Goal: Complete application form

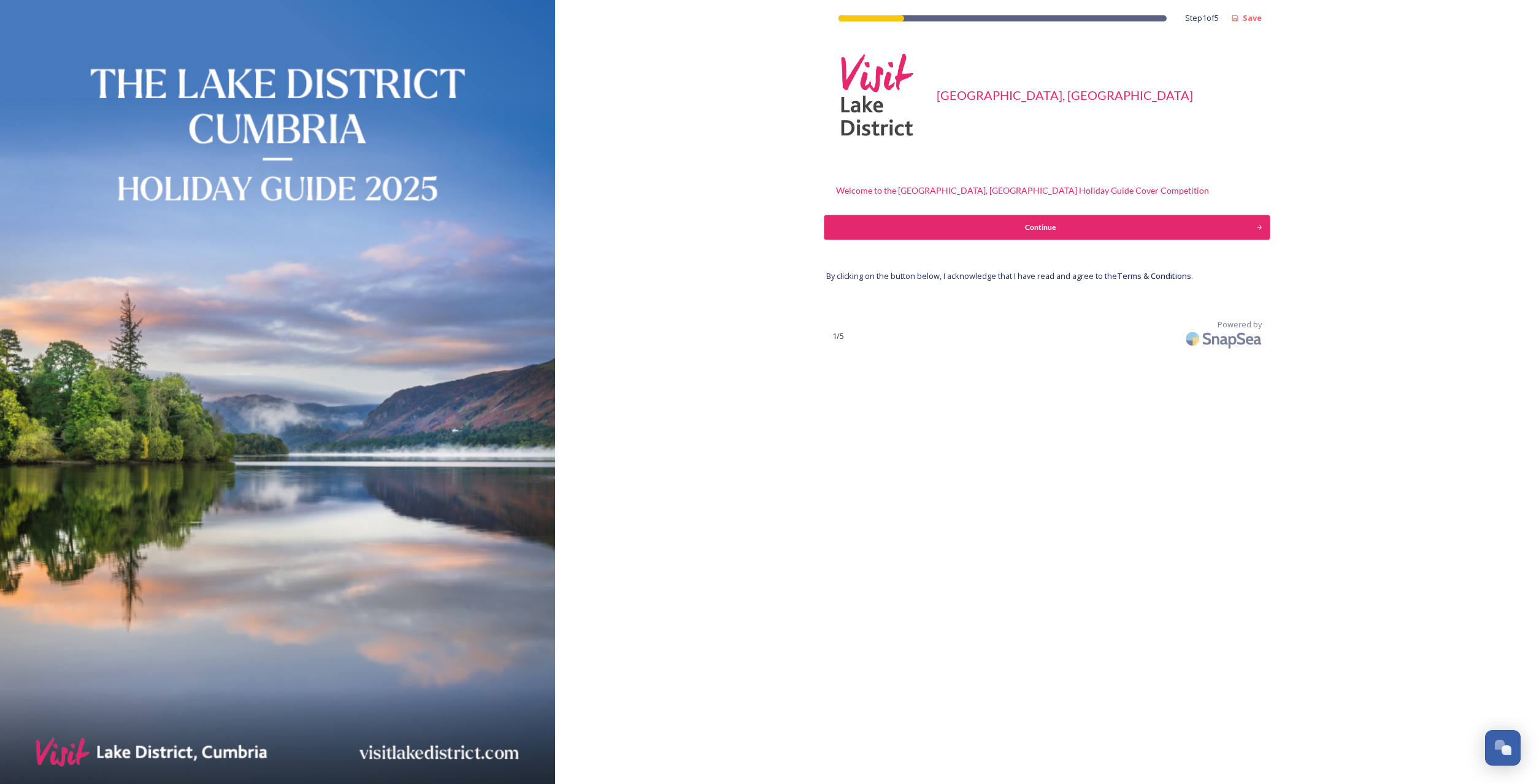
click at [1029, 227] on div "Continue" at bounding box center [1041, 227] width 419 height 11
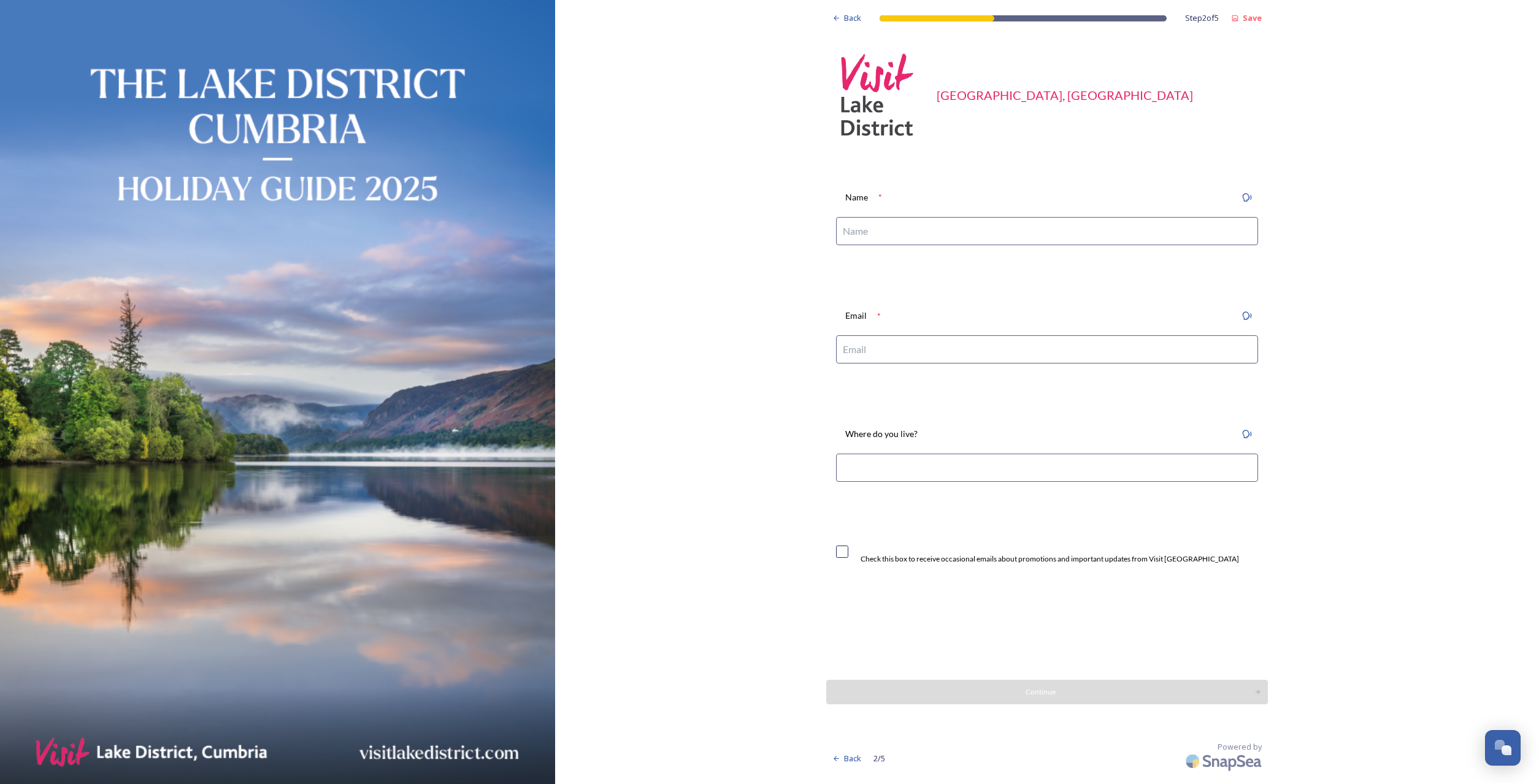
click at [879, 228] on input at bounding box center [1047, 231] width 422 height 28
type input "[PERSON_NAME]"
click at [857, 346] on input at bounding box center [1047, 349] width 422 height 28
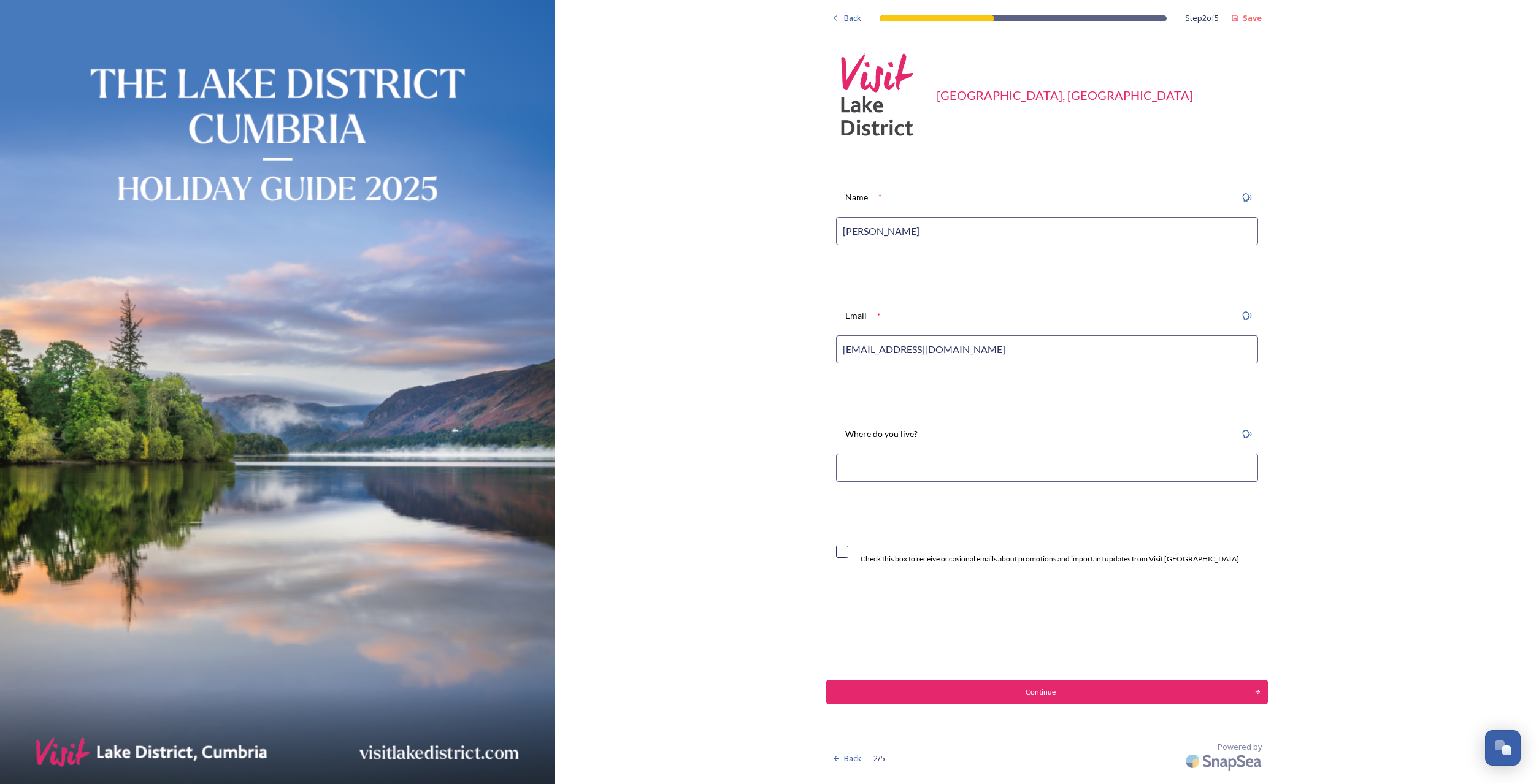
type input "[EMAIL_ADDRESS][DOMAIN_NAME]"
click at [872, 465] on input at bounding box center [1047, 467] width 422 height 28
type input "Penrith"
click at [847, 551] on input "checkbox" at bounding box center [842, 552] width 12 height 12
checkbox input "true"
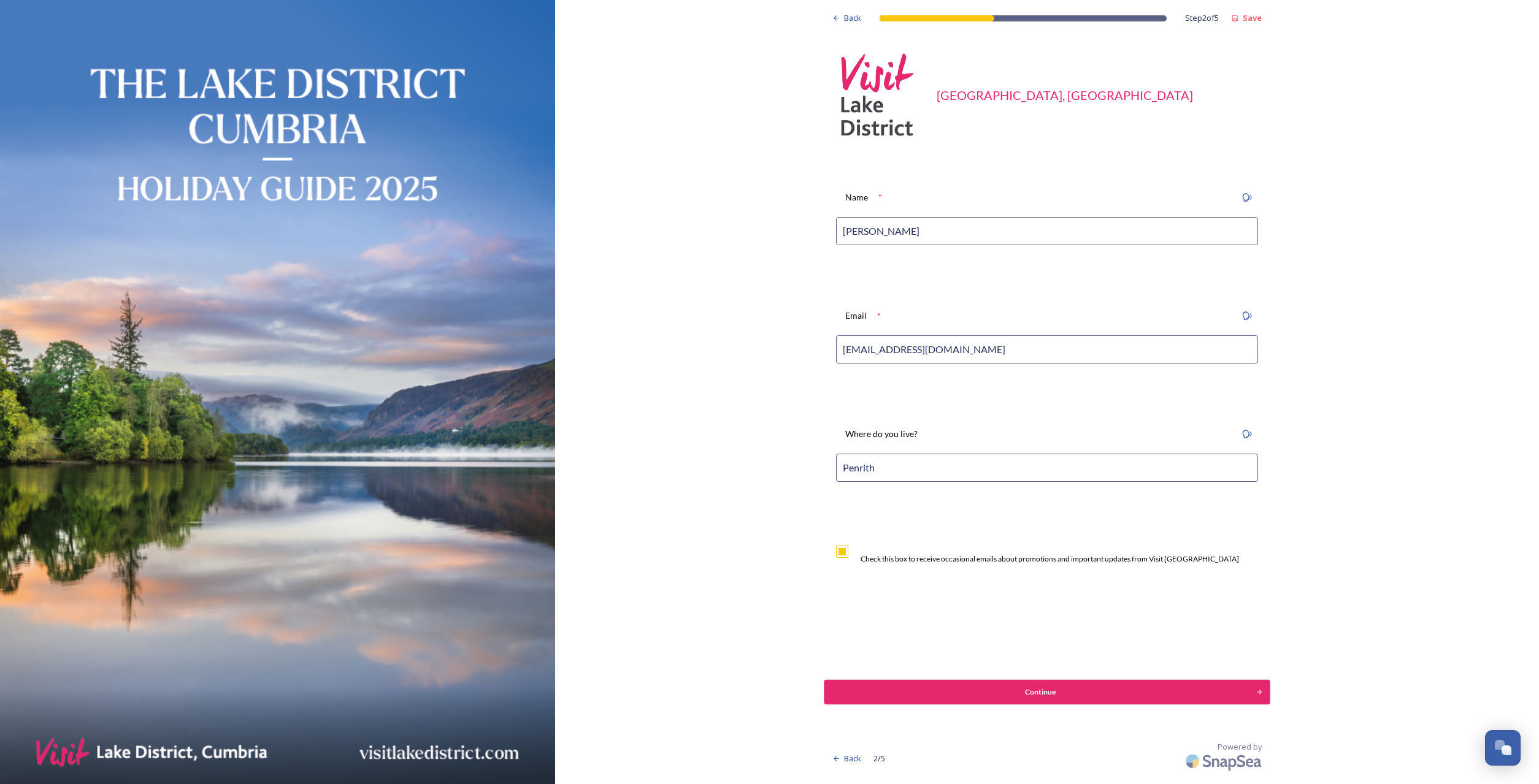
click at [1037, 691] on div "Continue" at bounding box center [1041, 692] width 419 height 11
